Goal: Task Accomplishment & Management: Manage account settings

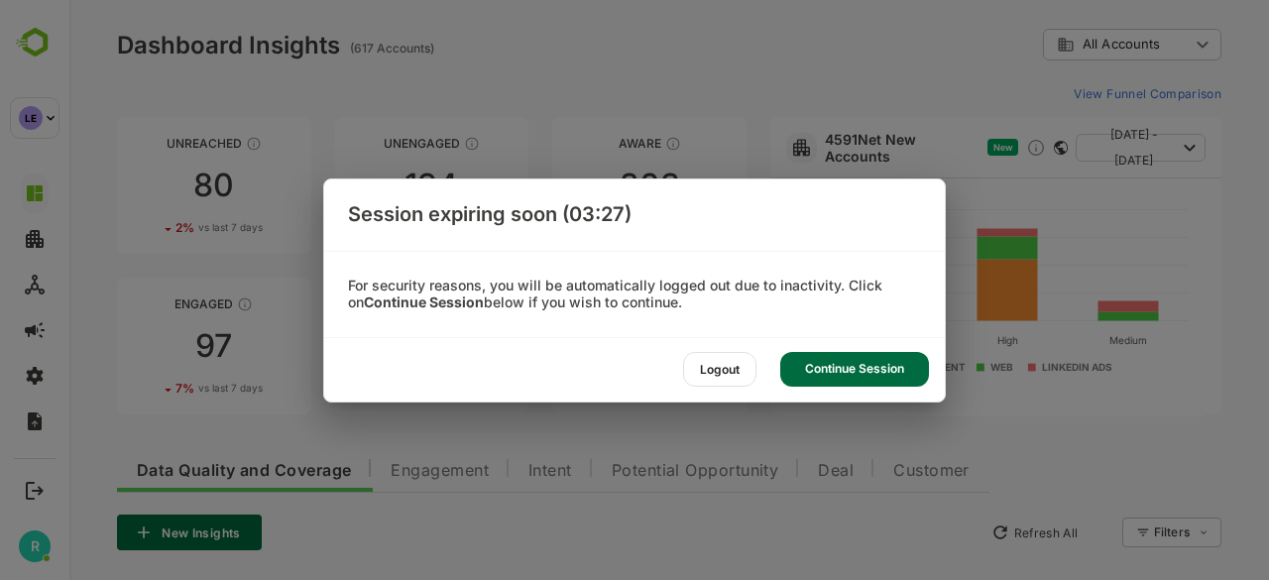
click at [838, 363] on div "Continue Session" at bounding box center [854, 369] width 149 height 35
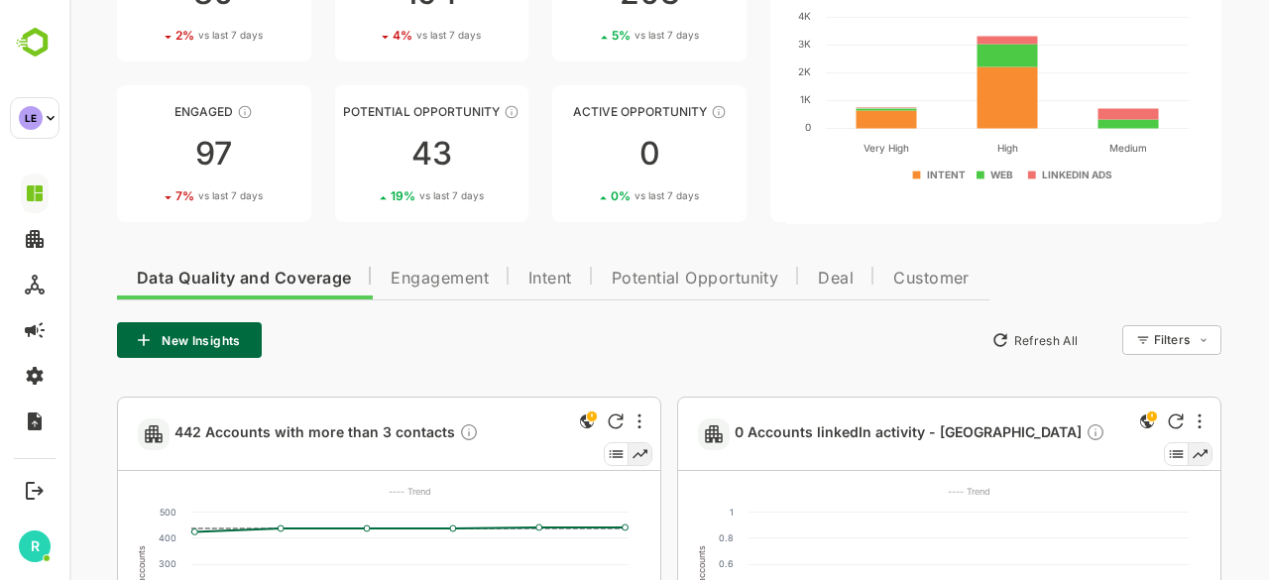
scroll to position [194, 0]
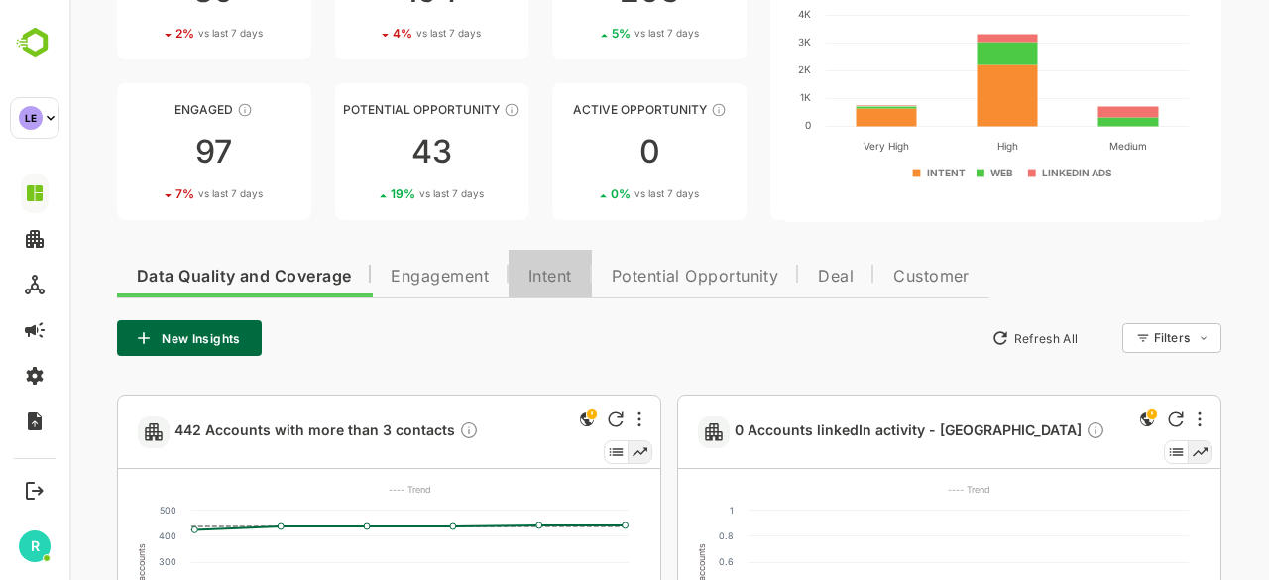
click at [557, 273] on span "Intent" at bounding box center [550, 277] width 44 height 16
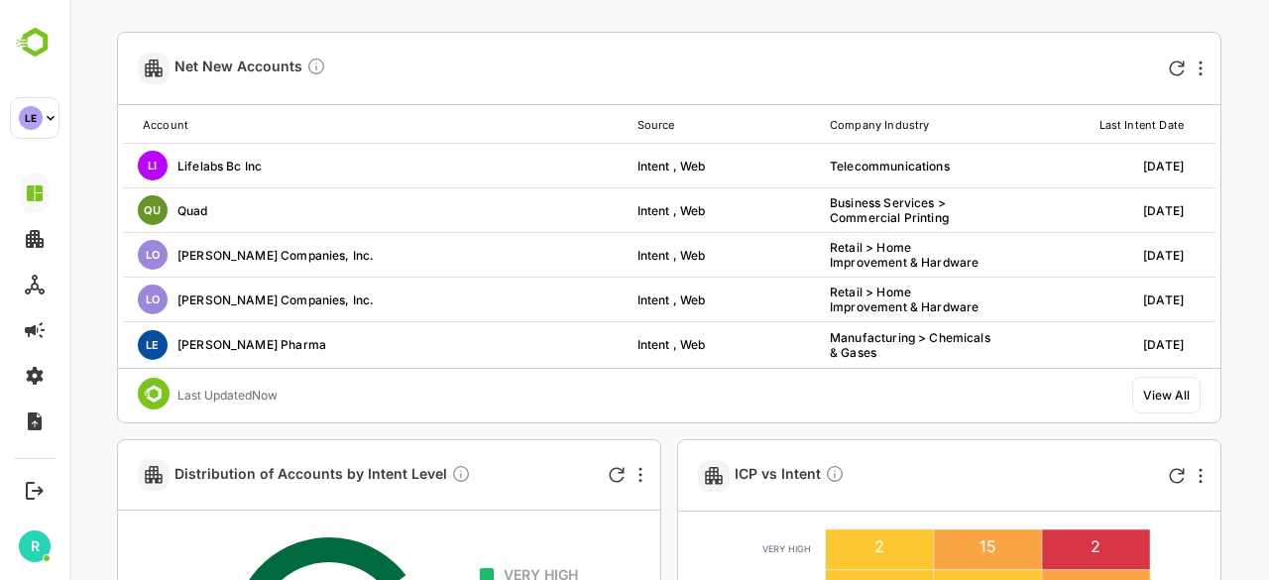
scroll to position [555, 0]
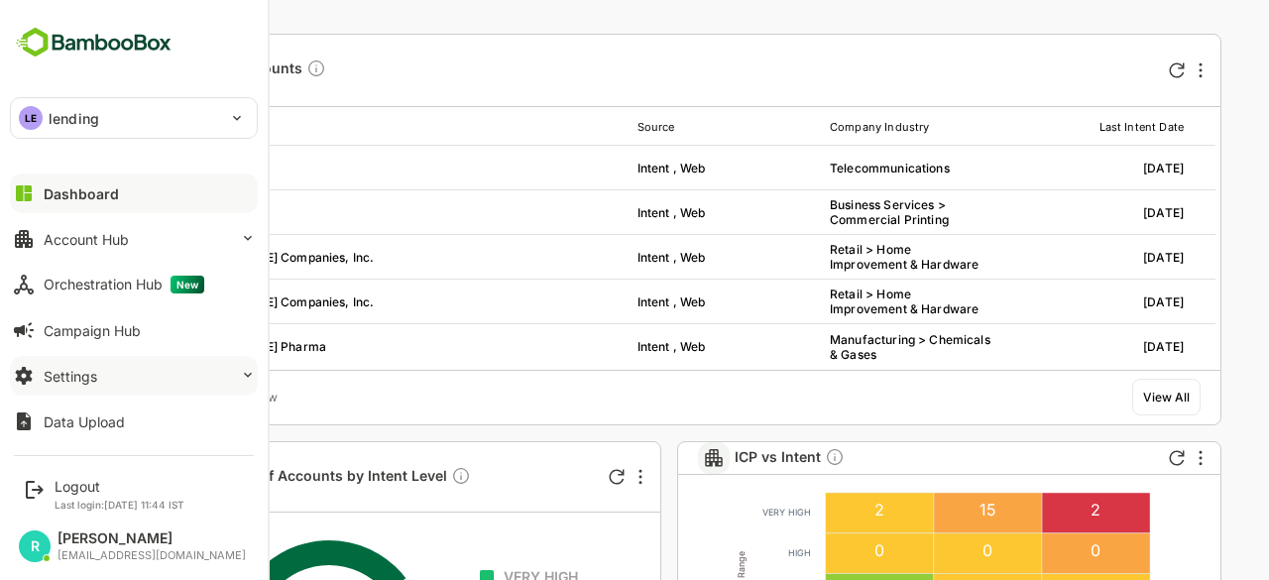
click at [107, 382] on button "Settings" at bounding box center [134, 376] width 248 height 40
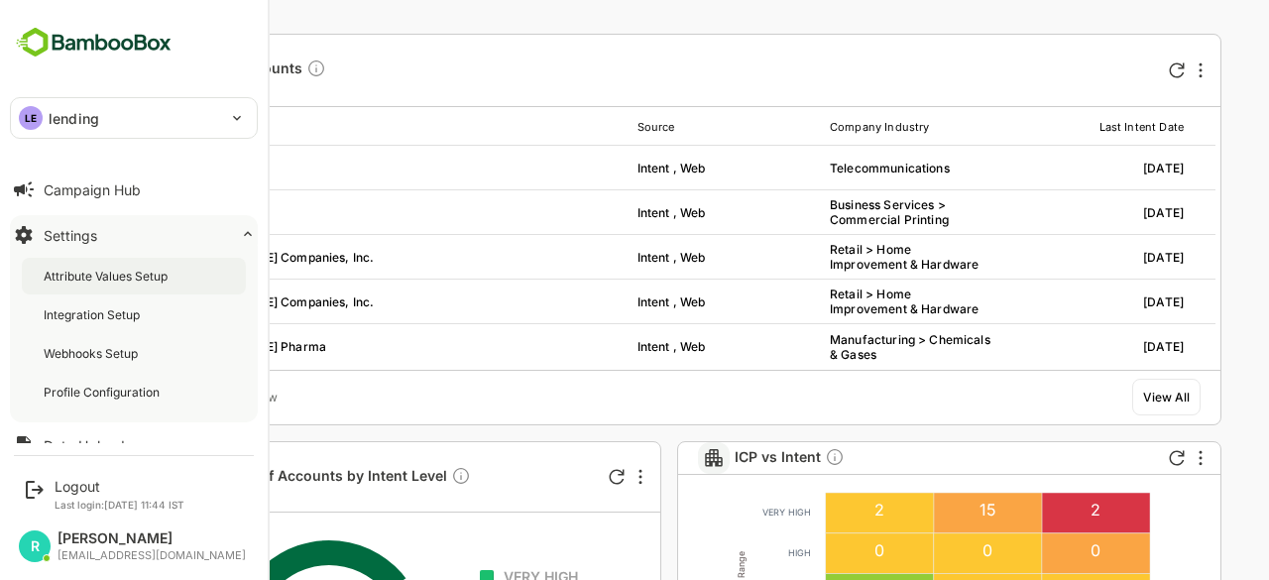
scroll to position [142, 0]
click at [64, 368] on div "Webhooks Setup" at bounding box center [134, 352] width 224 height 37
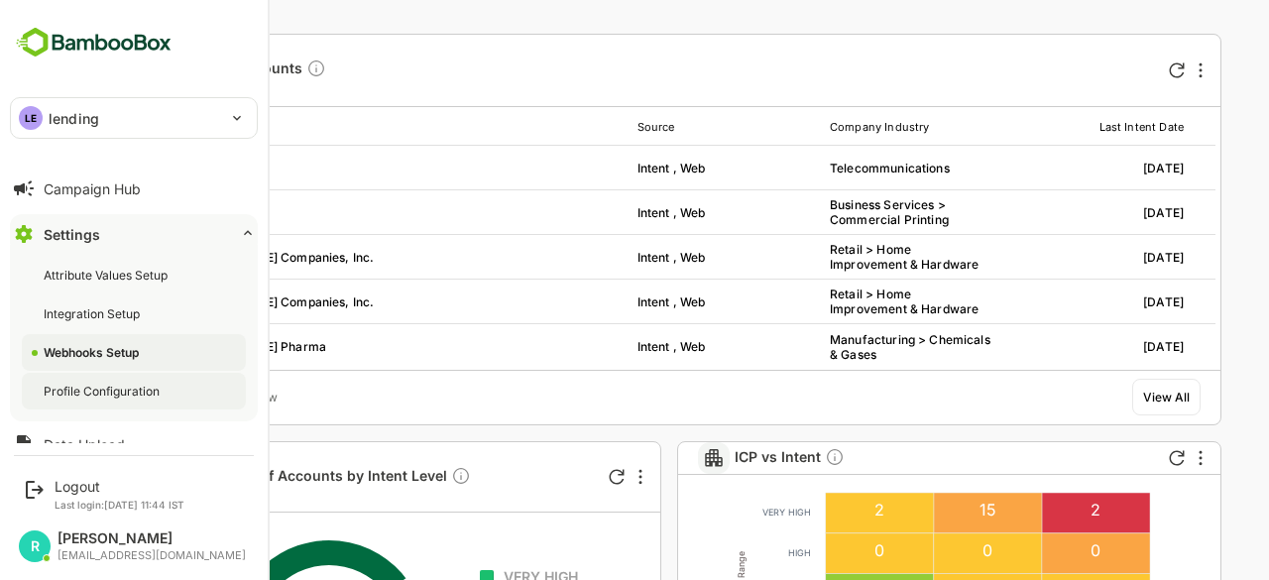
click at [103, 381] on div "Profile Configuration" at bounding box center [134, 391] width 224 height 37
click at [119, 119] on div "LE lending" at bounding box center [122, 118] width 222 height 40
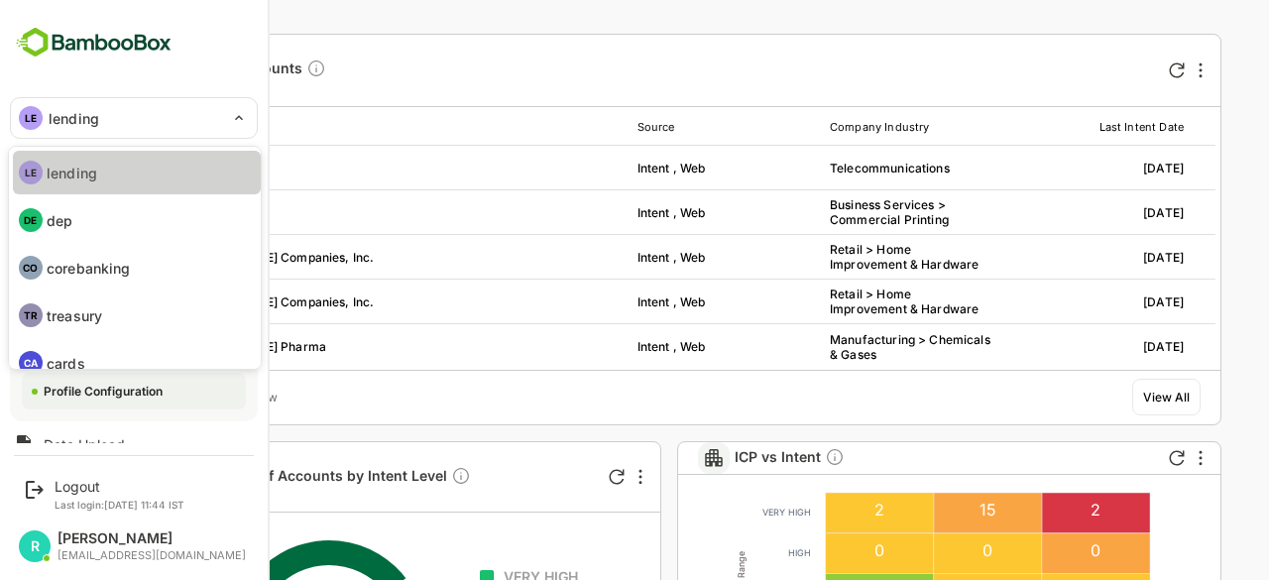
click at [72, 167] on p "lending" at bounding box center [72, 173] width 51 height 21
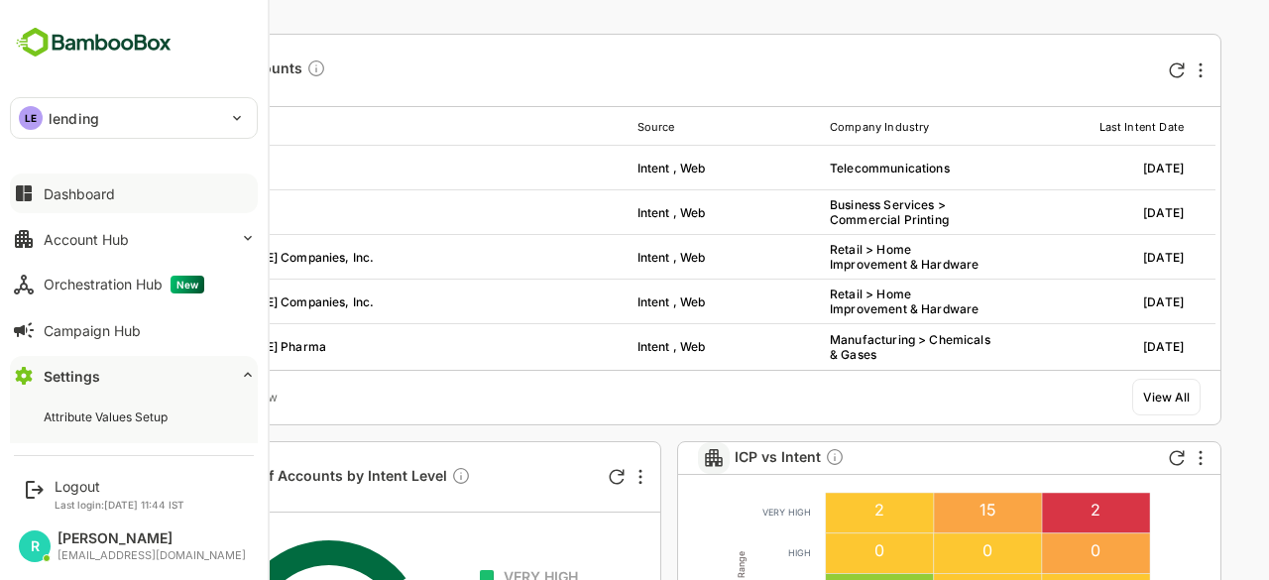
click at [86, 194] on div "Dashboard" at bounding box center [79, 193] width 71 height 17
